Goal: Information Seeking & Learning: Learn about a topic

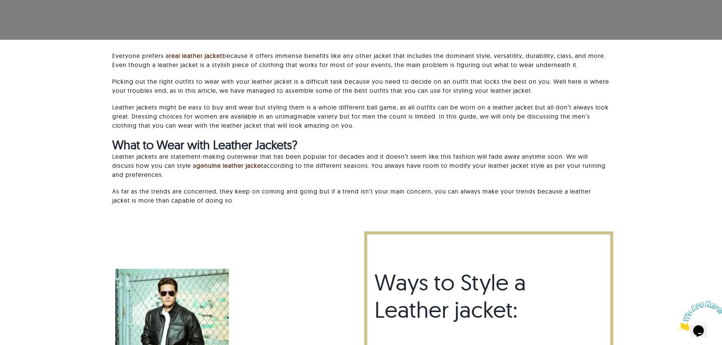
scroll to position [38, 0]
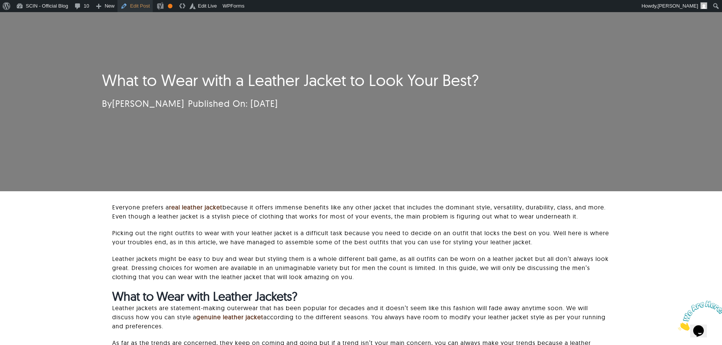
click at [131, 9] on link "Edit Post" at bounding box center [134, 6] width 35 height 12
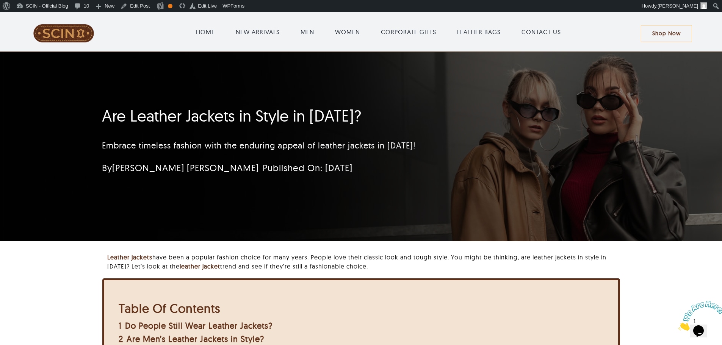
click at [213, 110] on h1 "Are Leather Jackets in Style in [DATE]?" at bounding box center [316, 115] width 428 height 19
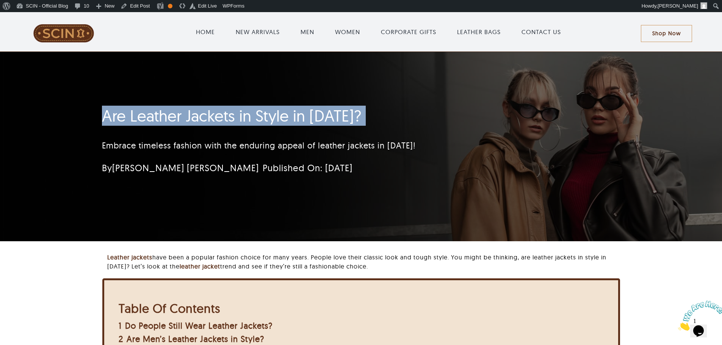
click at [213, 110] on h1 "Are Leather Jackets in Style in [DATE]?" at bounding box center [316, 115] width 428 height 19
click at [333, 119] on h1 "Are Leather Jackets in Style in [DATE]?" at bounding box center [316, 115] width 428 height 19
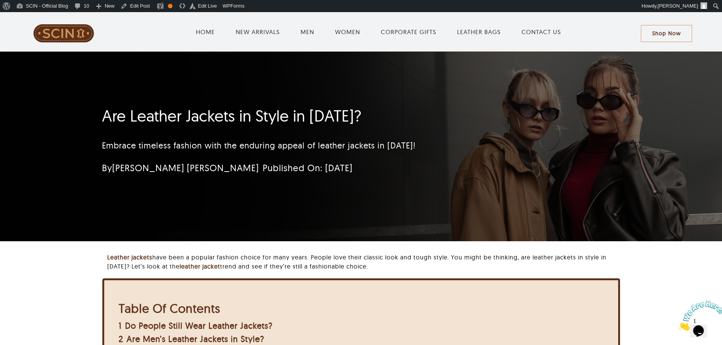
click at [348, 117] on h1 "Are Leather Jackets in Style in [DATE]?" at bounding box center [316, 115] width 428 height 19
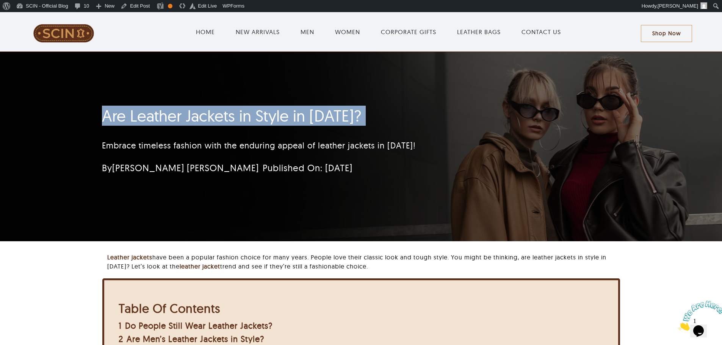
drag, startPoint x: 348, startPoint y: 117, endPoint x: 278, endPoint y: 117, distance: 69.3
click at [278, 117] on h1 "Are Leather Jackets in Style in [DATE]?" at bounding box center [316, 115] width 428 height 19
